Goal: Transaction & Acquisition: Purchase product/service

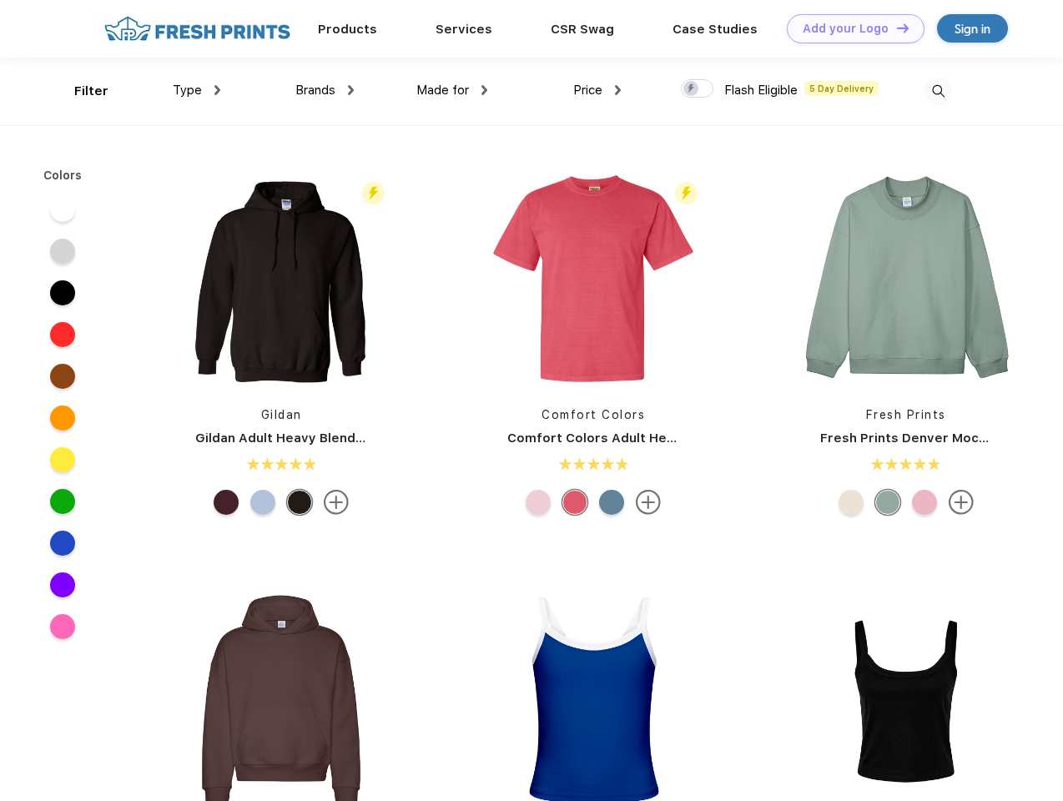
click at [849, 28] on link "Add your Logo Design Tool" at bounding box center [855, 28] width 138 height 29
click at [0, 0] on div "Design Tool" at bounding box center [0, 0] width 0 height 0
click at [895, 28] on link "Add your Logo Design Tool" at bounding box center [855, 28] width 138 height 29
click at [80, 91] on div "Filter" at bounding box center [91, 91] width 34 height 19
click at [197, 90] on span "Type" at bounding box center [187, 90] width 29 height 15
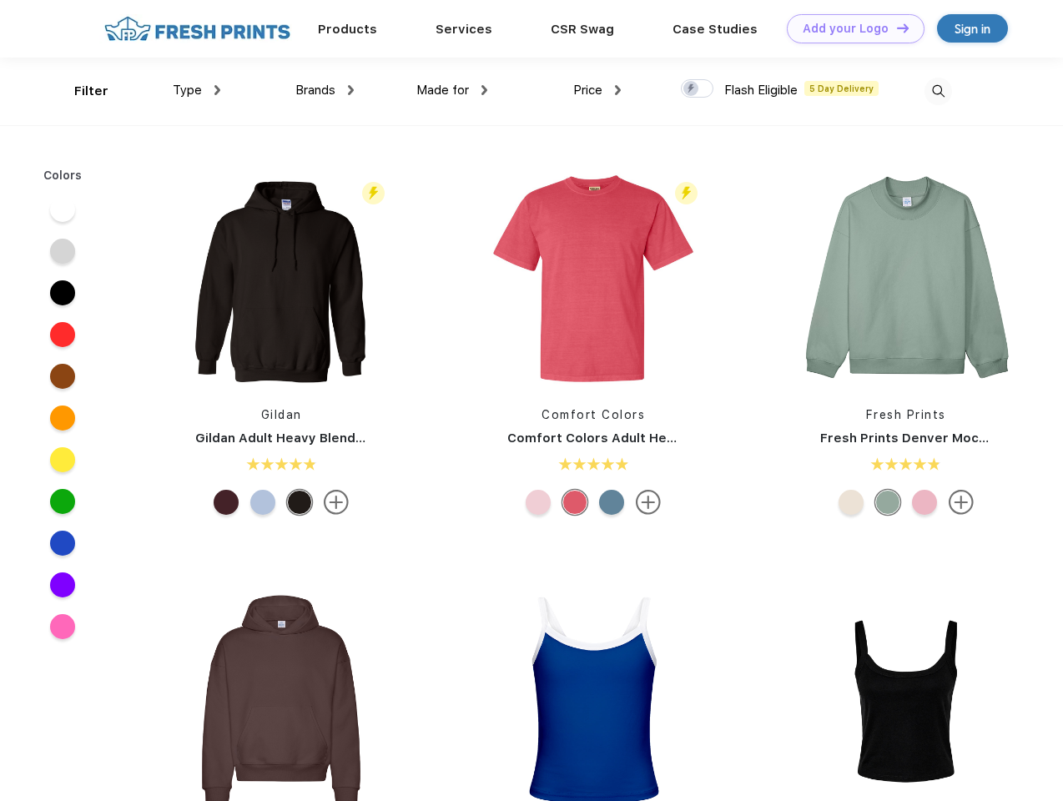
click at [324, 90] on span "Brands" at bounding box center [315, 90] width 40 height 15
click at [452, 90] on span "Made for" at bounding box center [442, 90] width 53 height 15
click at [597, 90] on span "Price" at bounding box center [587, 90] width 29 height 15
click at [697, 89] on div at bounding box center [697, 88] width 33 height 18
click at [691, 89] on input "checkbox" at bounding box center [686, 83] width 11 height 11
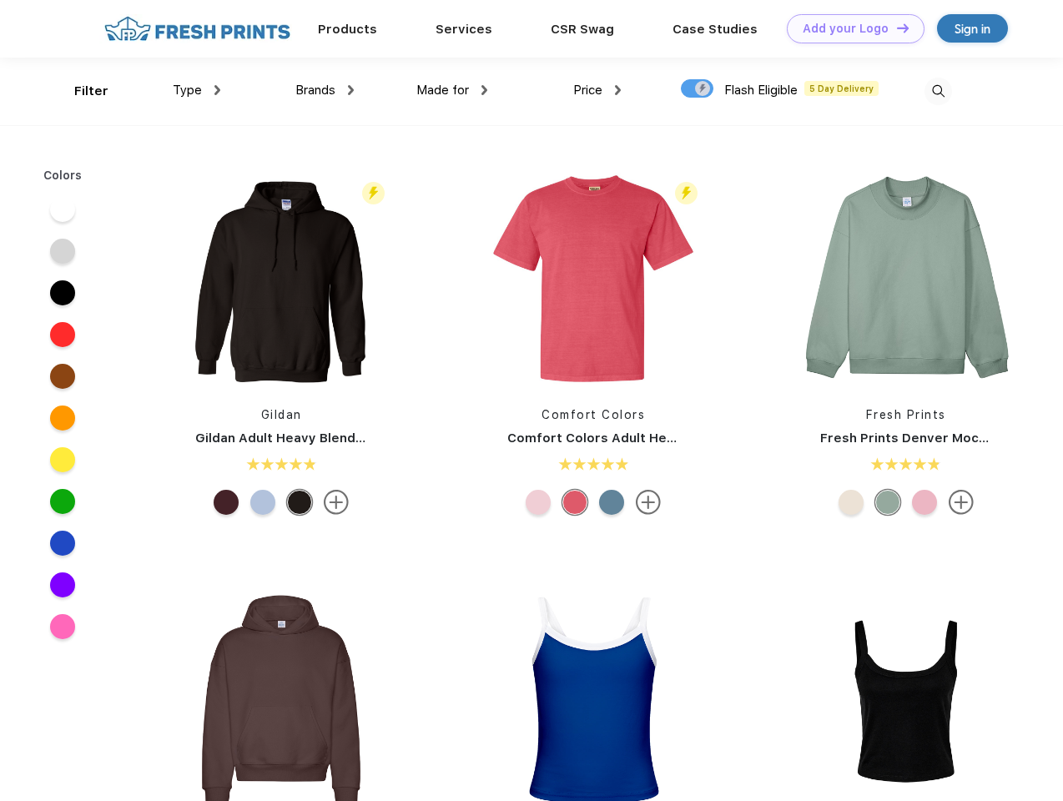
click at [937, 91] on img at bounding box center [938, 92] width 28 height 28
